Goal: Task Accomplishment & Management: Complete application form

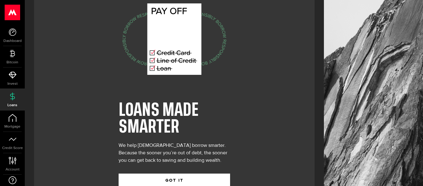
scroll to position [39, 0]
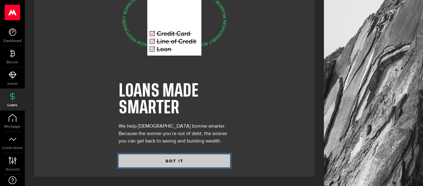
click at [172, 160] on button "GOT IT" at bounding box center [175, 160] width 112 height 13
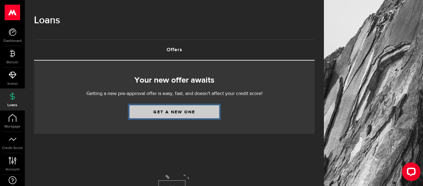
click at [175, 108] on link "Get a new one" at bounding box center [174, 111] width 90 height 13
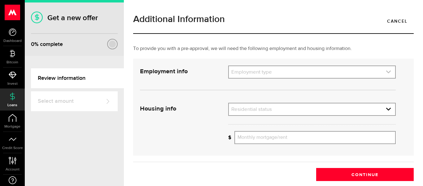
click at [247, 71] on link "expand select" at bounding box center [312, 72] width 166 height 12
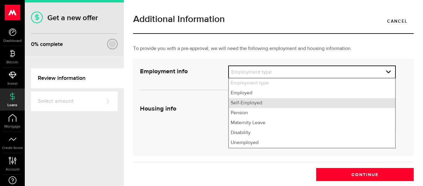
click at [245, 103] on li "Self-Employed" at bounding box center [312, 103] width 166 height 10
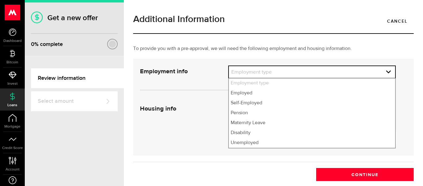
select select "Self-Employed"
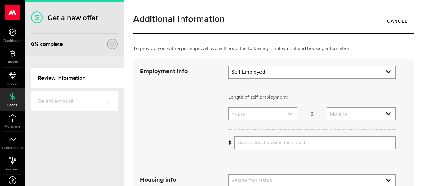
click at [283, 112] on link "expand select" at bounding box center [263, 114] width 68 height 12
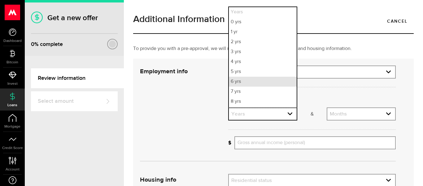
scroll to position [19, 0]
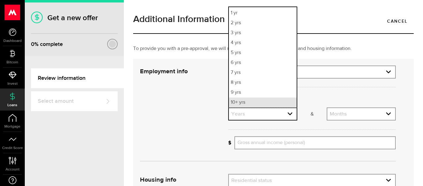
click at [251, 103] on li "10+ yrs" at bounding box center [263, 102] width 68 height 10
select select "10"
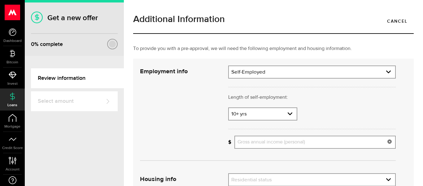
click at [252, 141] on input "Gross annual income (personal)" at bounding box center [314, 141] width 161 height 13
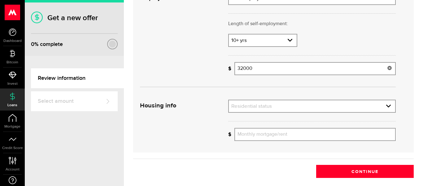
scroll to position [75, 0]
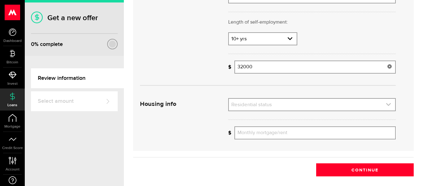
click at [328, 103] on link "expand select" at bounding box center [312, 105] width 166 height 12
type input "32,000"
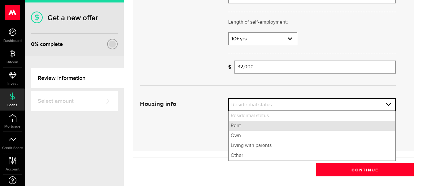
click at [276, 130] on li "Rent" at bounding box center [312, 125] width 166 height 10
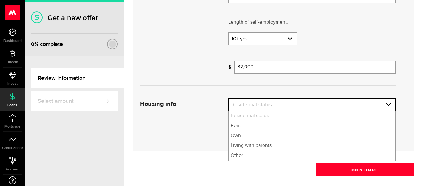
select select "Rent"
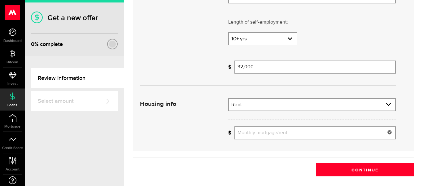
click at [276, 133] on input "Monthly mortgage/rent" at bounding box center [314, 132] width 161 height 13
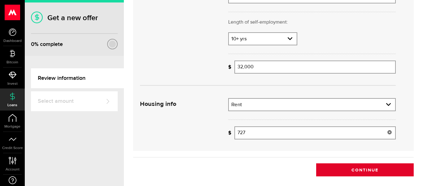
type input "727"
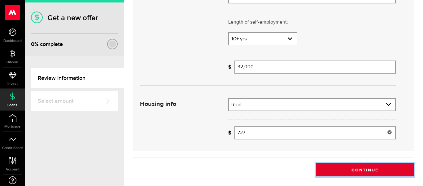
click at [359, 169] on button "Continue" at bounding box center [365, 169] width 98 height 13
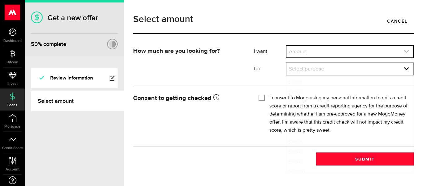
click at [360, 49] on link "expand select" at bounding box center [350, 52] width 127 height 12
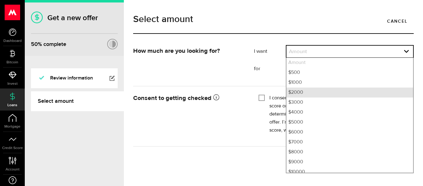
click at [317, 91] on li "$2000" at bounding box center [350, 92] width 127 height 10
select select "2000"
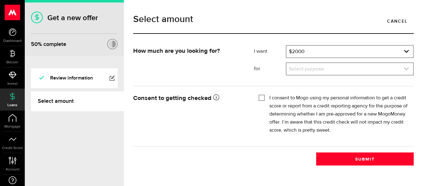
click at [304, 67] on link "expand select" at bounding box center [350, 69] width 127 height 12
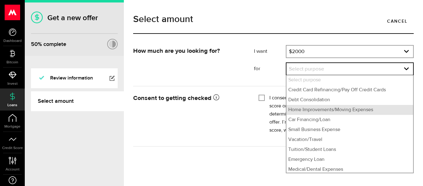
scroll to position [22, 0]
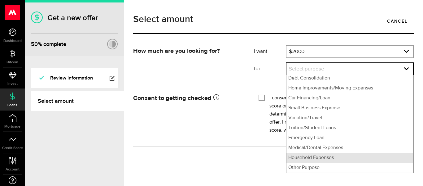
click at [309, 158] on li "Household Expenses" at bounding box center [350, 157] width 127 height 10
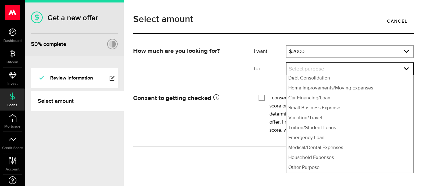
select select "Household Expenses"
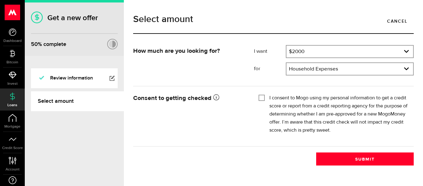
click at [262, 97] on input "I consent to Mogo using my personal information to get a credit score or report…" at bounding box center [262, 97] width 6 height 6
checkbox input "true"
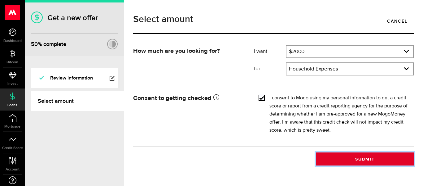
click at [351, 155] on button "Submit" at bounding box center [365, 158] width 98 height 13
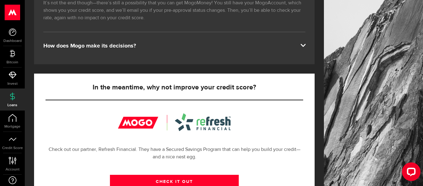
scroll to position [137, 0]
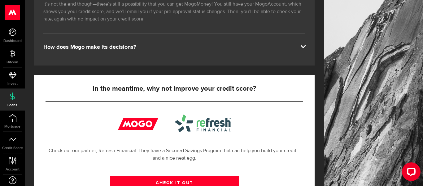
click at [302, 45] on span at bounding box center [302, 45] width 5 height 5
